Goal: Transaction & Acquisition: Purchase product/service

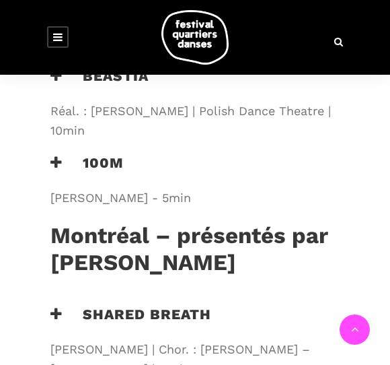
scroll to position [1437, 0]
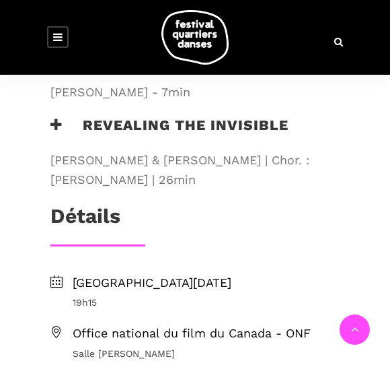
scroll to position [1958, 0]
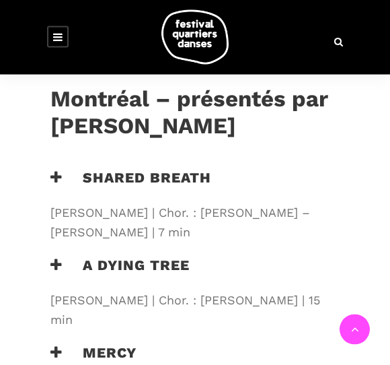
scroll to position [1577, 0]
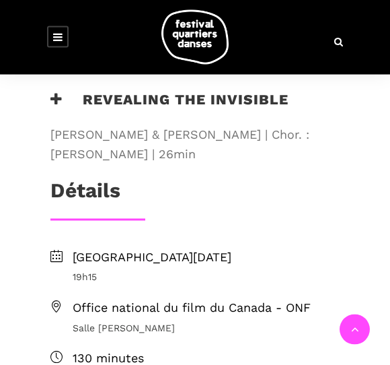
scroll to position [2028, 0]
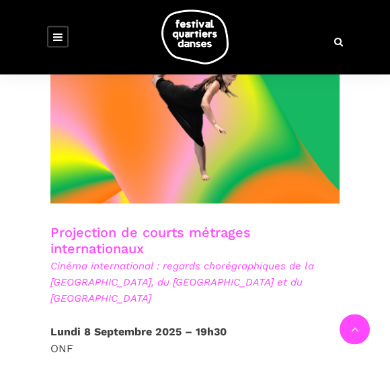
scroll to position [2795, 0]
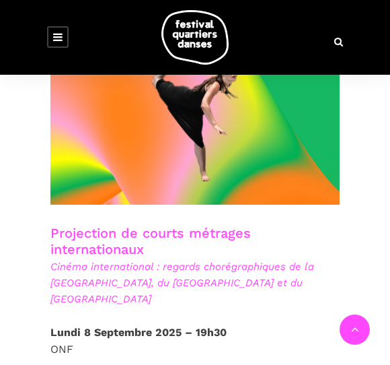
click at [116, 259] on span "Cinéma international : regards chorégraphiques de la Pologne, du Royaume-Uni et…" at bounding box center [194, 283] width 289 height 48
click at [132, 147] on span at bounding box center [194, 108] width 289 height 194
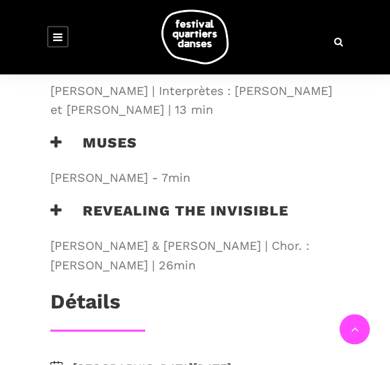
scroll to position [1868, 0]
